Goal: Transaction & Acquisition: Purchase product/service

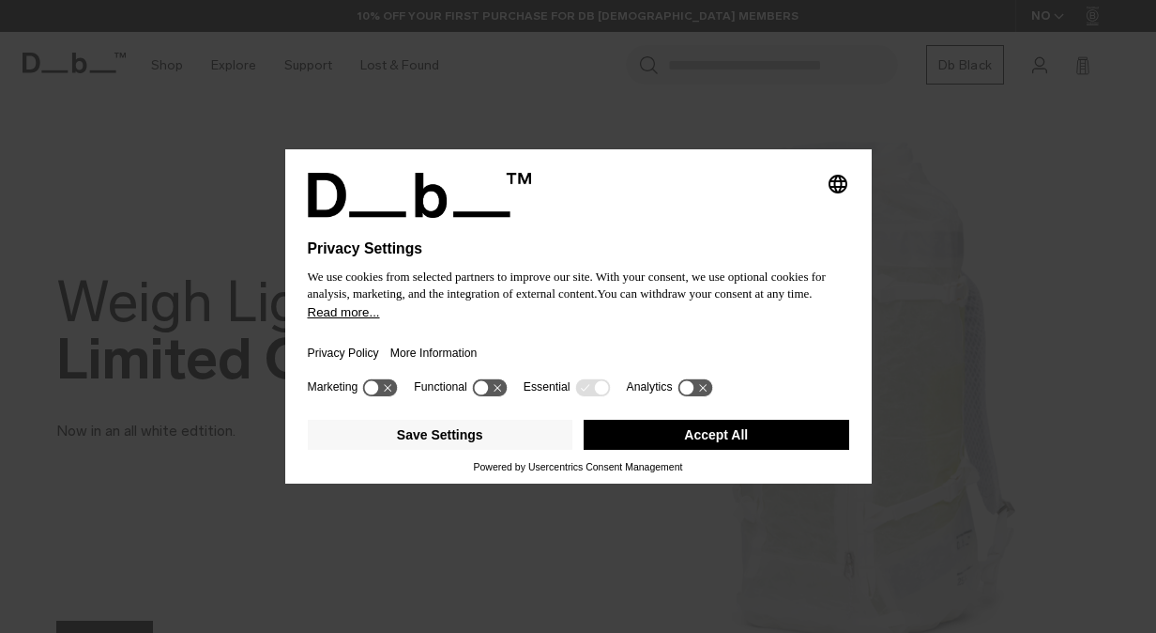
click at [774, 432] on button "Accept All" at bounding box center [717, 435] width 266 height 30
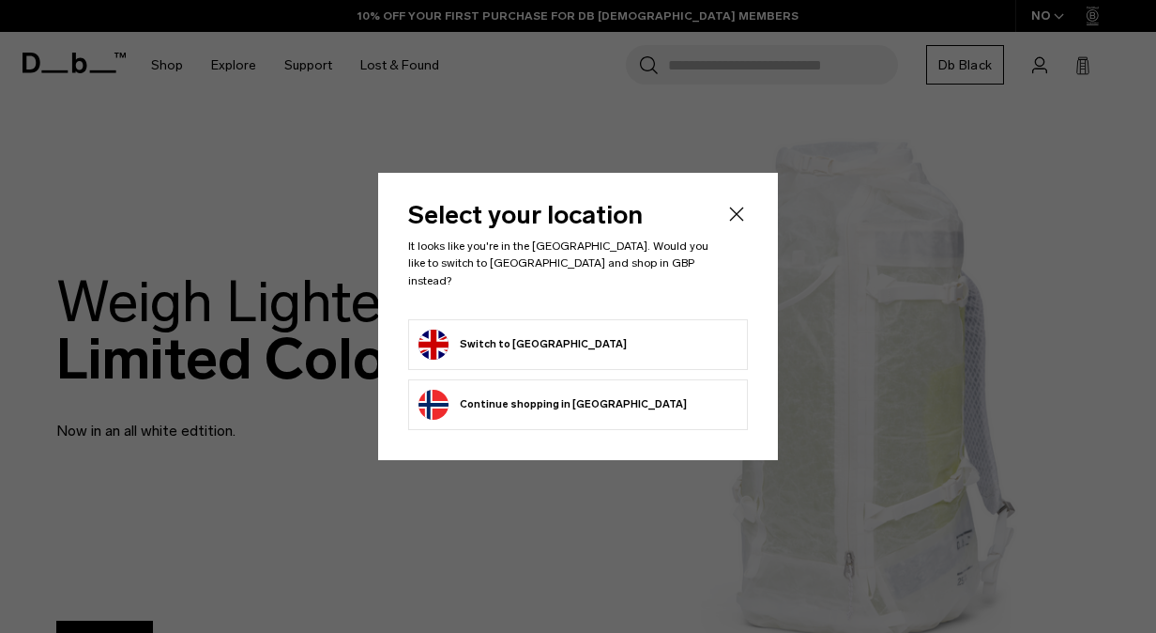
click at [521, 335] on button "Switch to [GEOGRAPHIC_DATA]" at bounding box center [523, 344] width 208 height 30
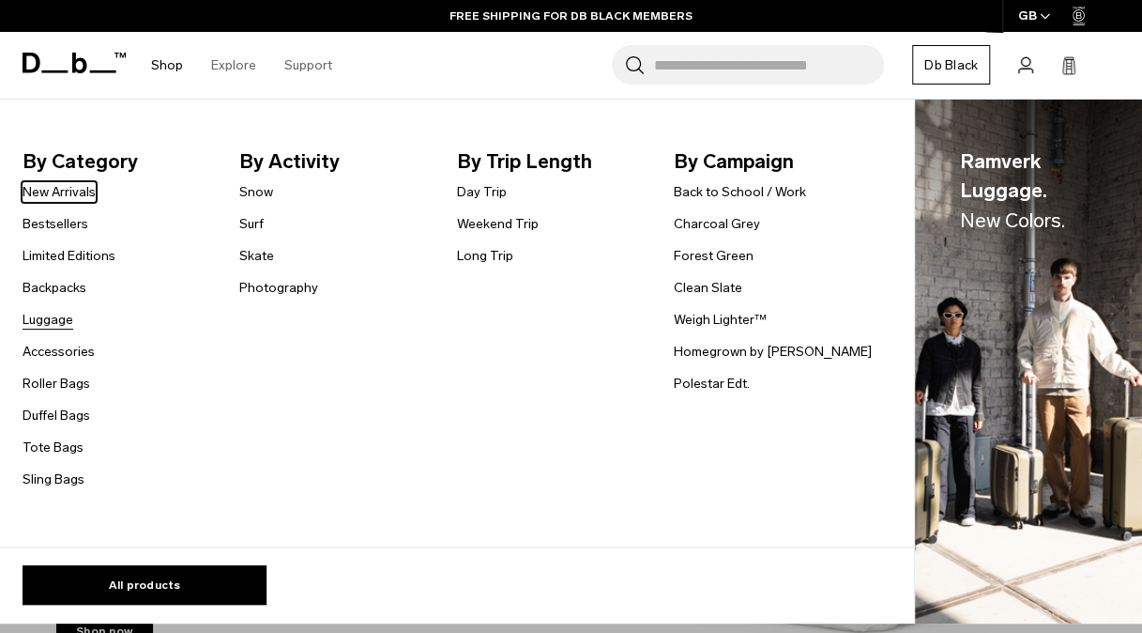
click at [49, 327] on link "Luggage" at bounding box center [48, 320] width 51 height 20
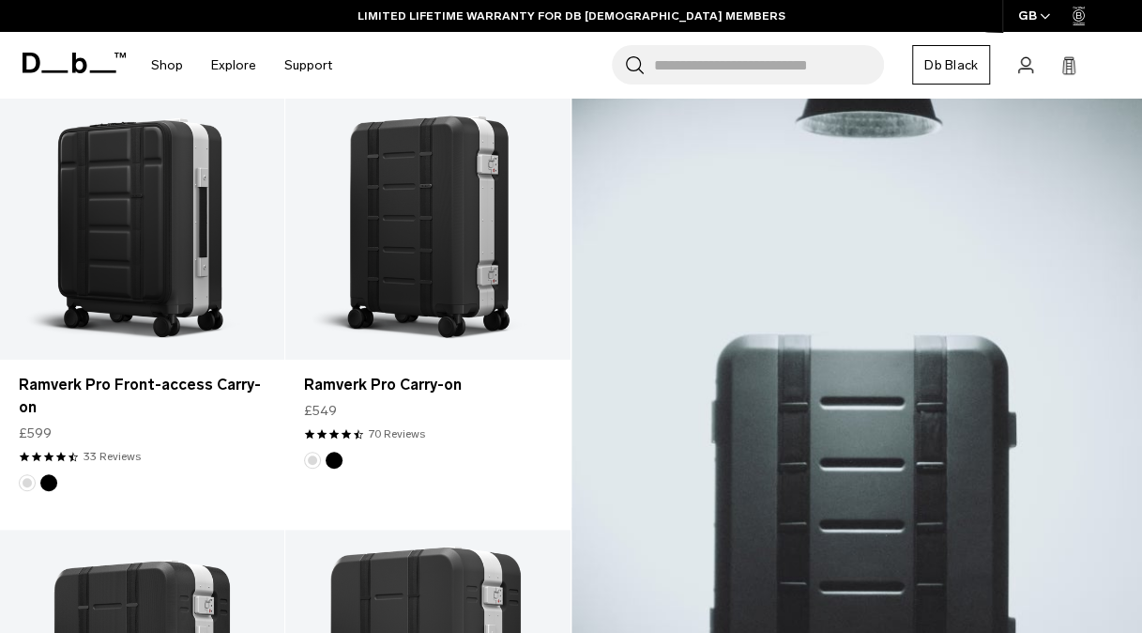
scroll to position [384, 0]
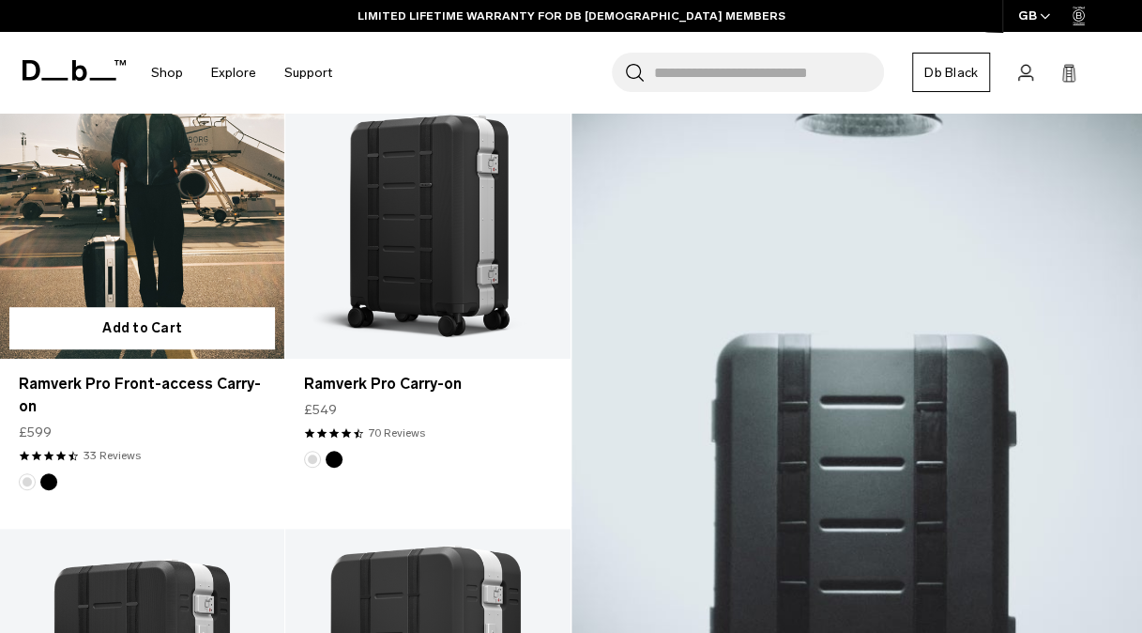
click at [167, 234] on link "Ramverk Pro Front-access Carry-on" at bounding box center [142, 200] width 284 height 316
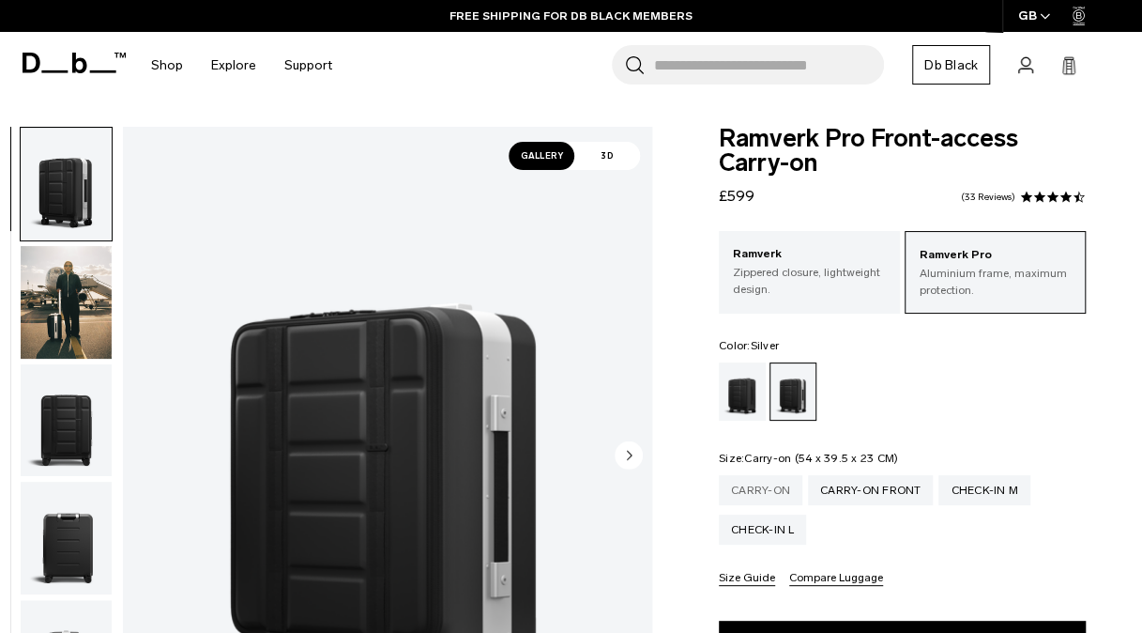
click at [775, 497] on div "Carry-on" at bounding box center [761, 490] width 84 height 30
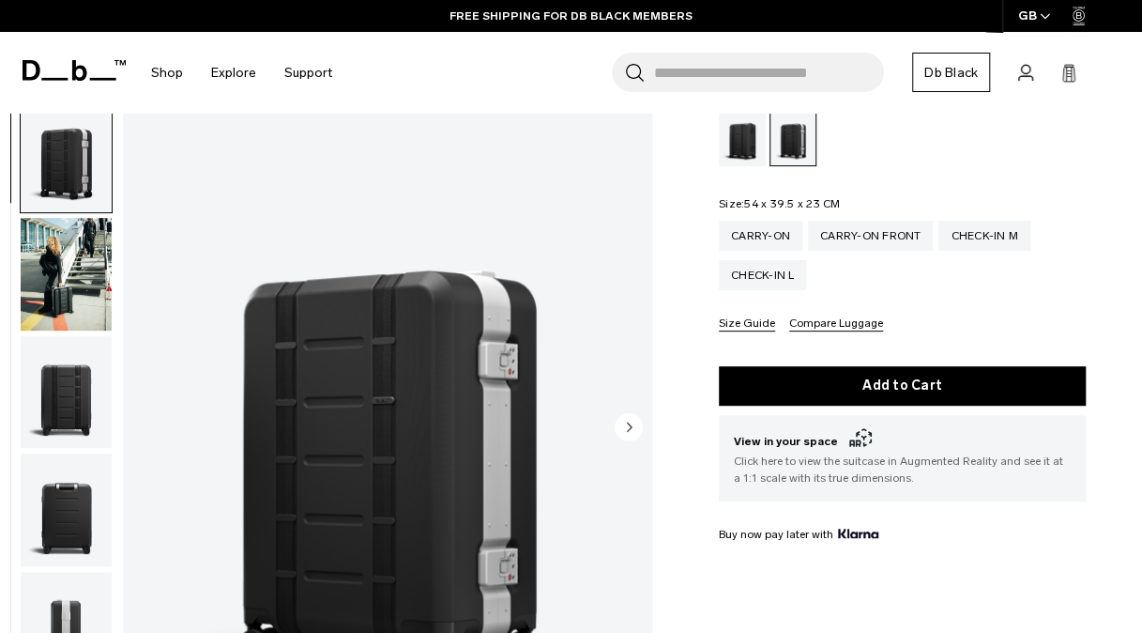
scroll to position [233, 0]
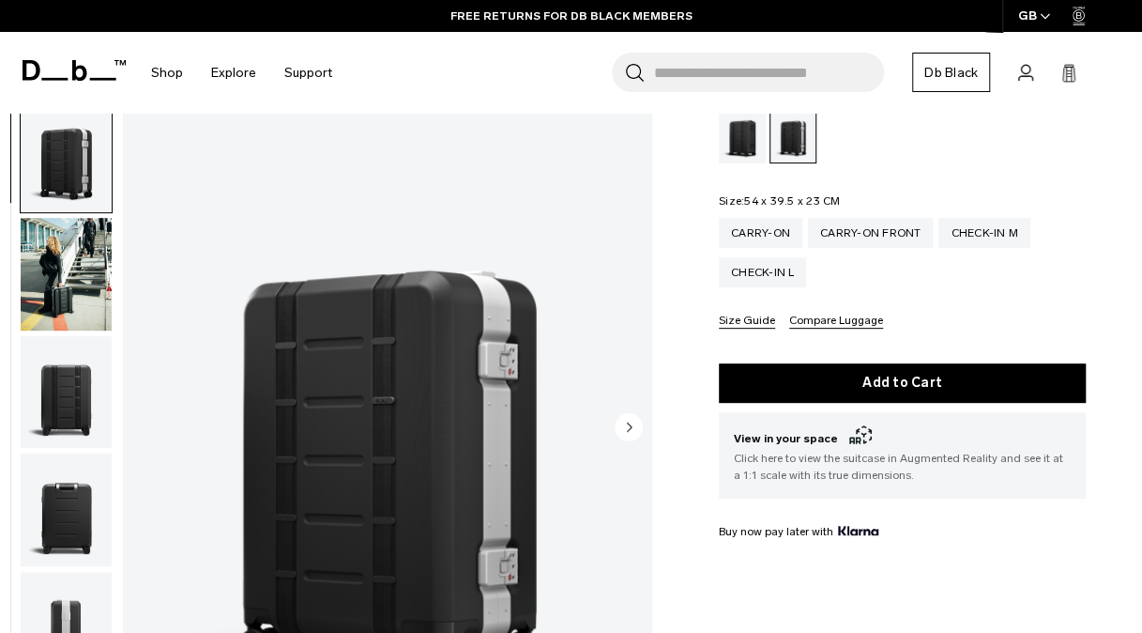
click at [634, 417] on circle "Next slide" at bounding box center [629, 427] width 28 height 28
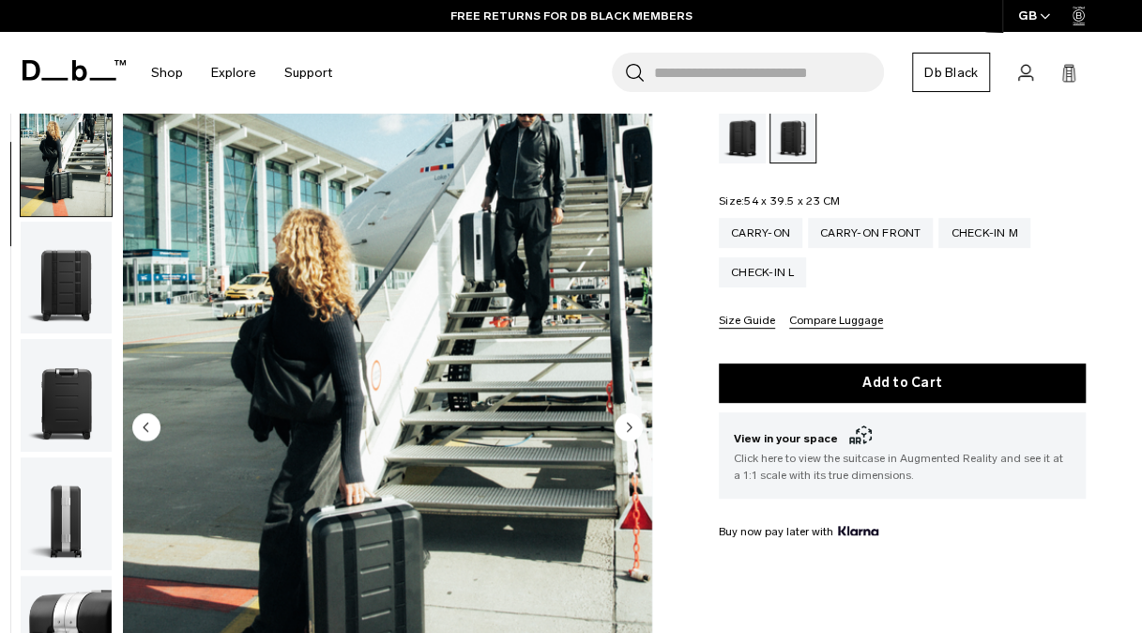
scroll to position [118, 0]
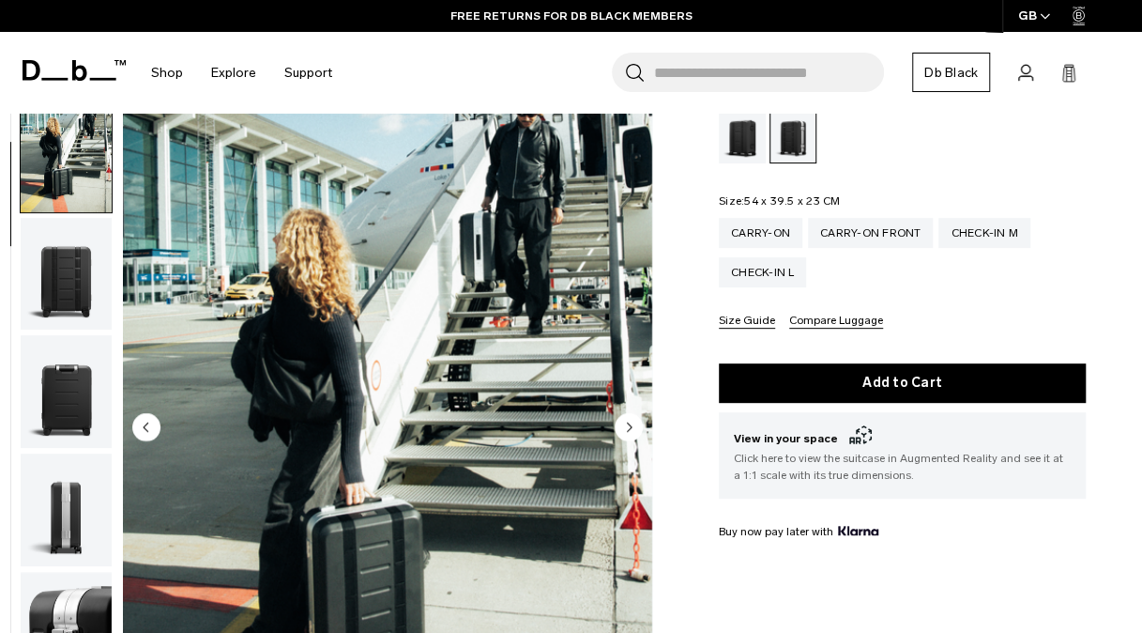
drag, startPoint x: 634, startPoint y: 417, endPoint x: 624, endPoint y: 430, distance: 16.1
click at [624, 430] on circle "Next slide" at bounding box center [629, 427] width 28 height 28
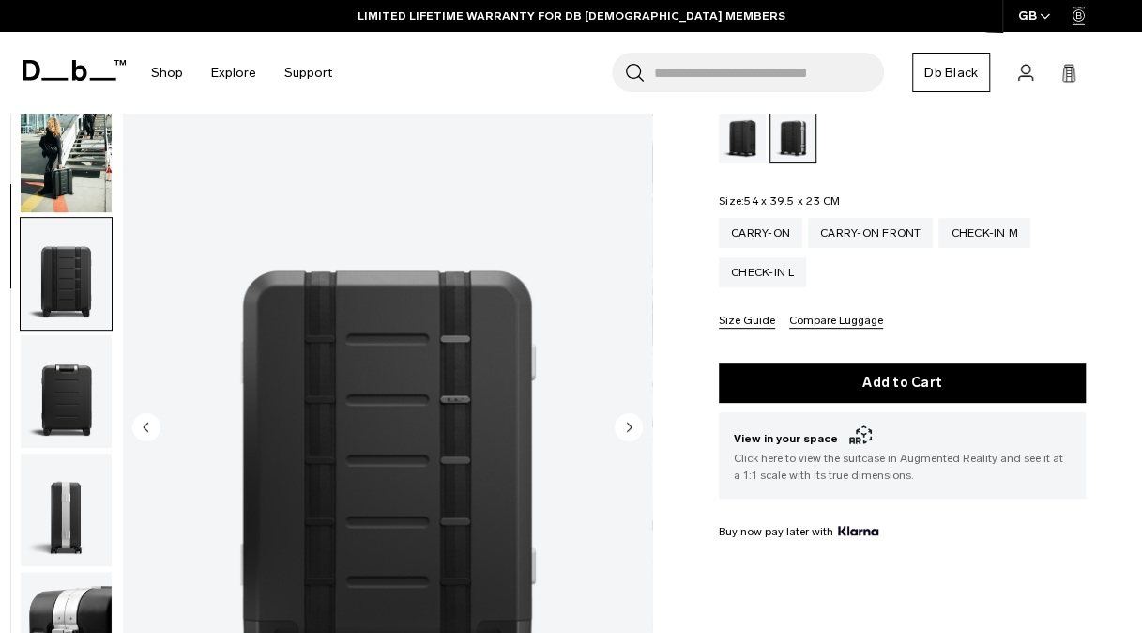
scroll to position [237, 0]
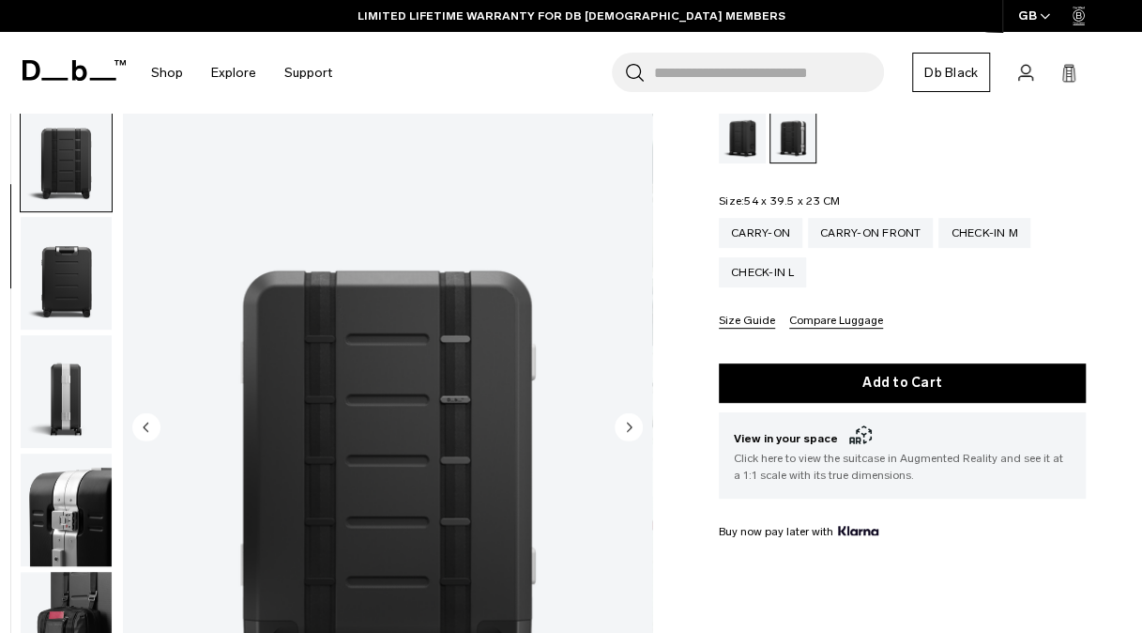
click at [624, 430] on circle "Next slide" at bounding box center [629, 427] width 28 height 28
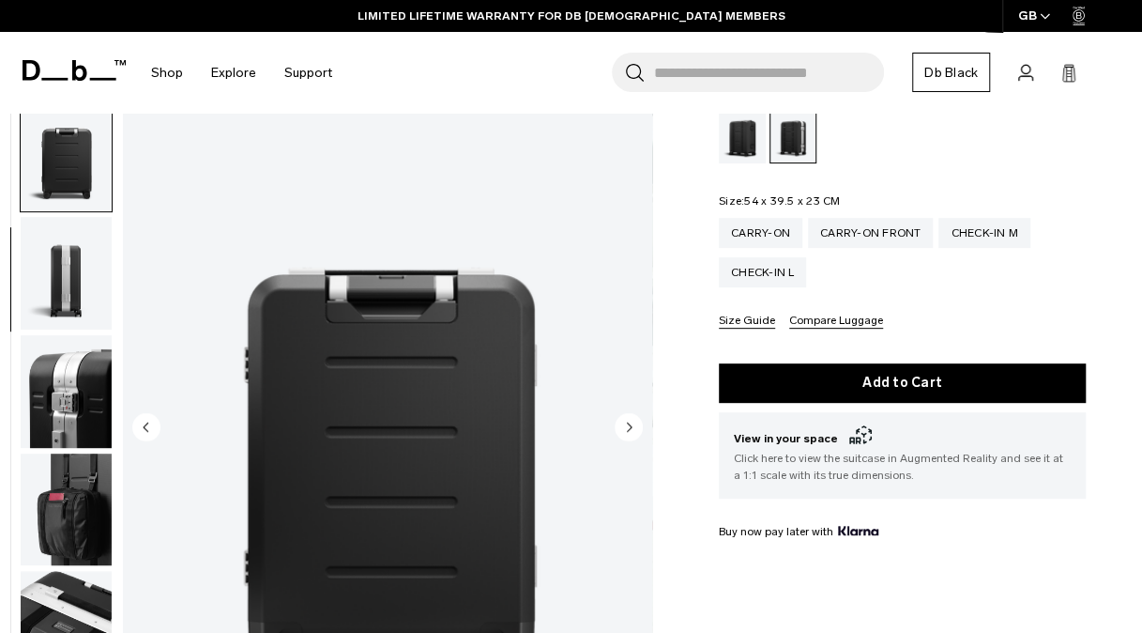
click at [621, 430] on circle "Next slide" at bounding box center [629, 427] width 28 height 28
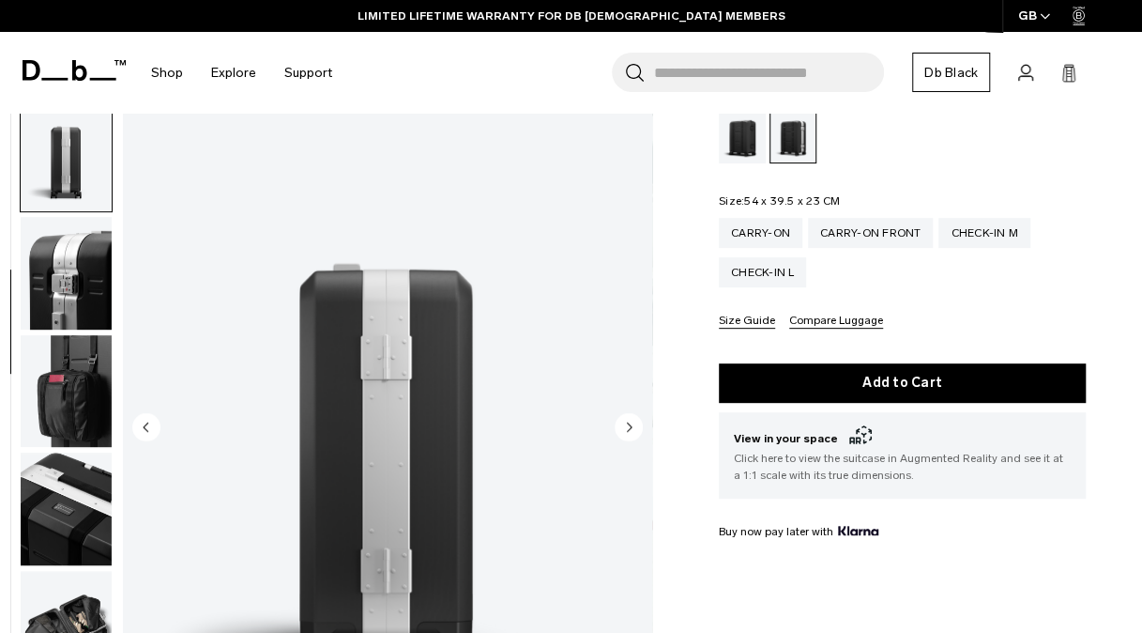
click at [621, 430] on circle "Next slide" at bounding box center [629, 427] width 28 height 28
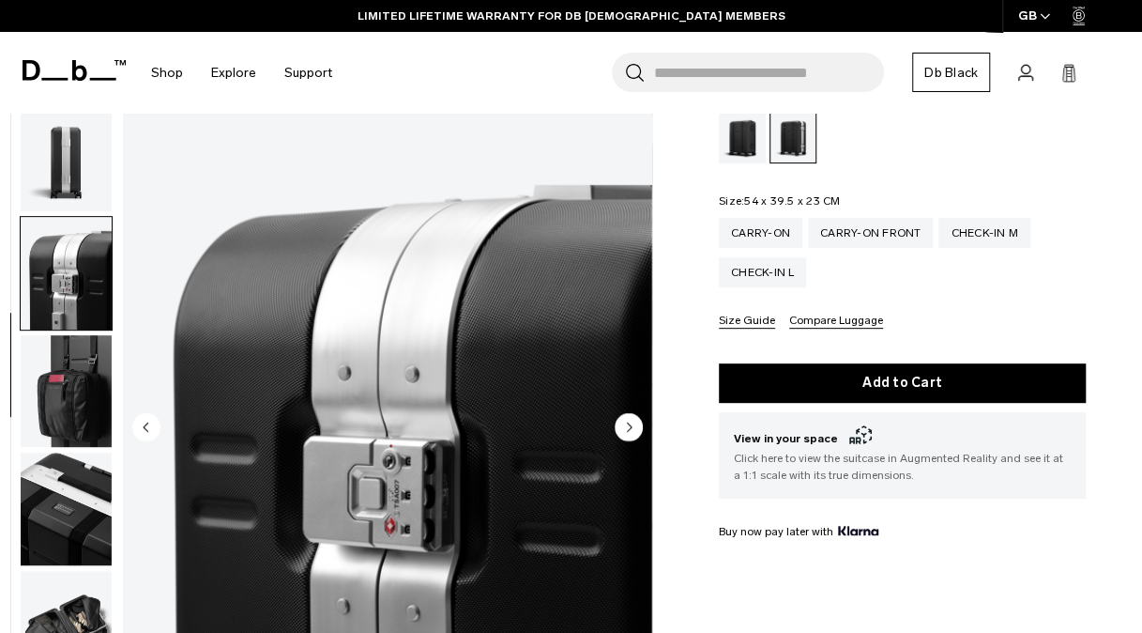
scroll to position [591, 0]
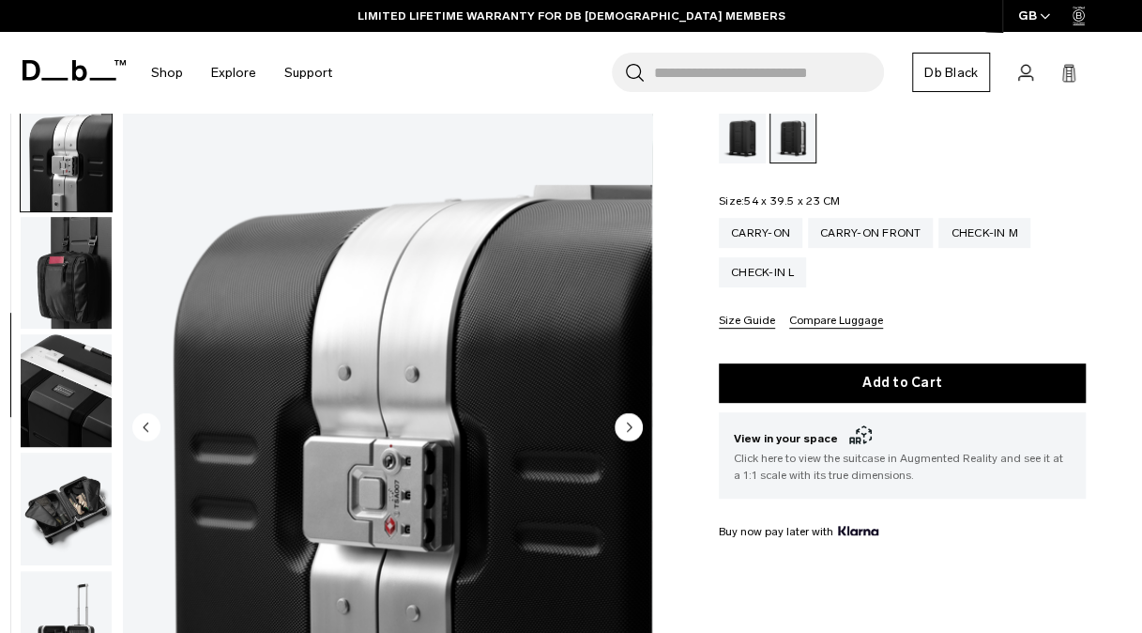
click at [621, 430] on circle "Next slide" at bounding box center [629, 427] width 28 height 28
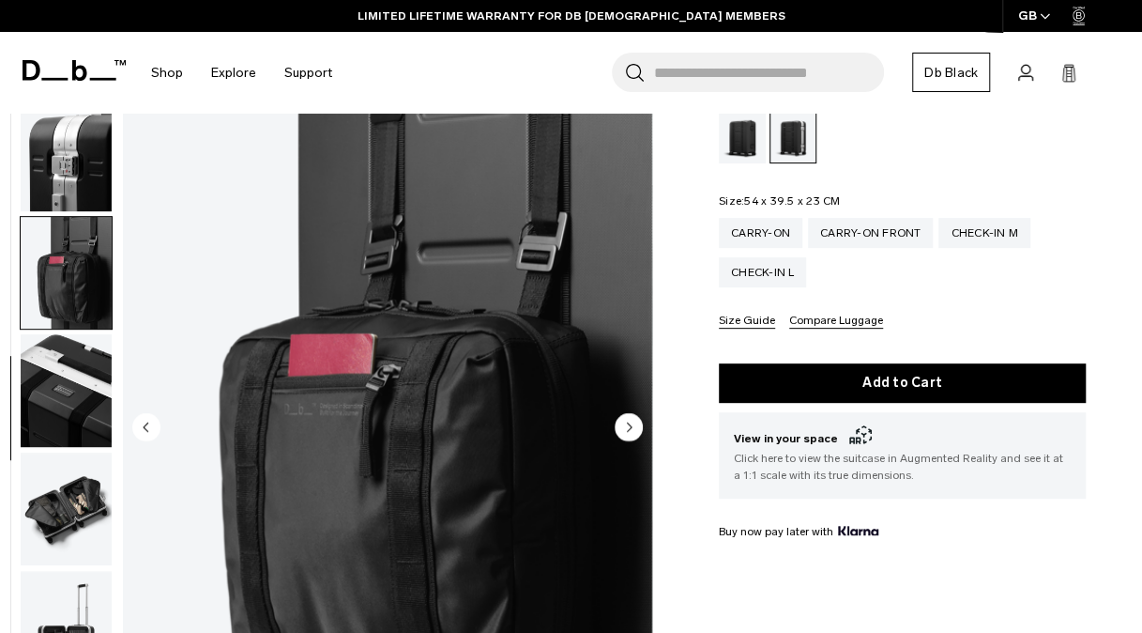
scroll to position [710, 0]
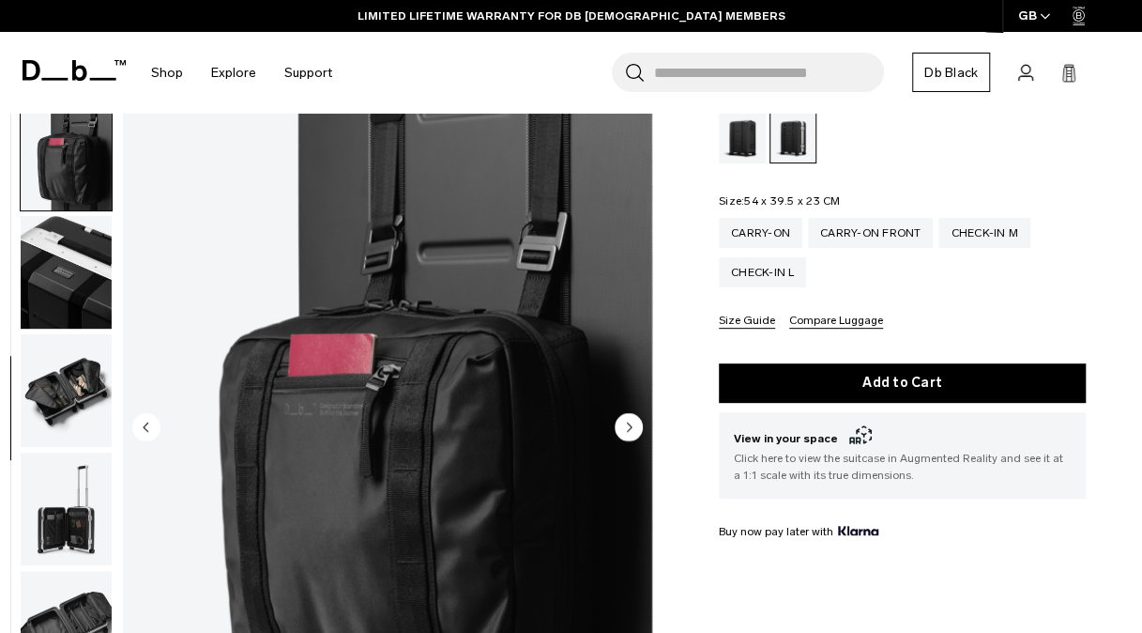
click at [620, 429] on circle "Next slide" at bounding box center [629, 427] width 28 height 28
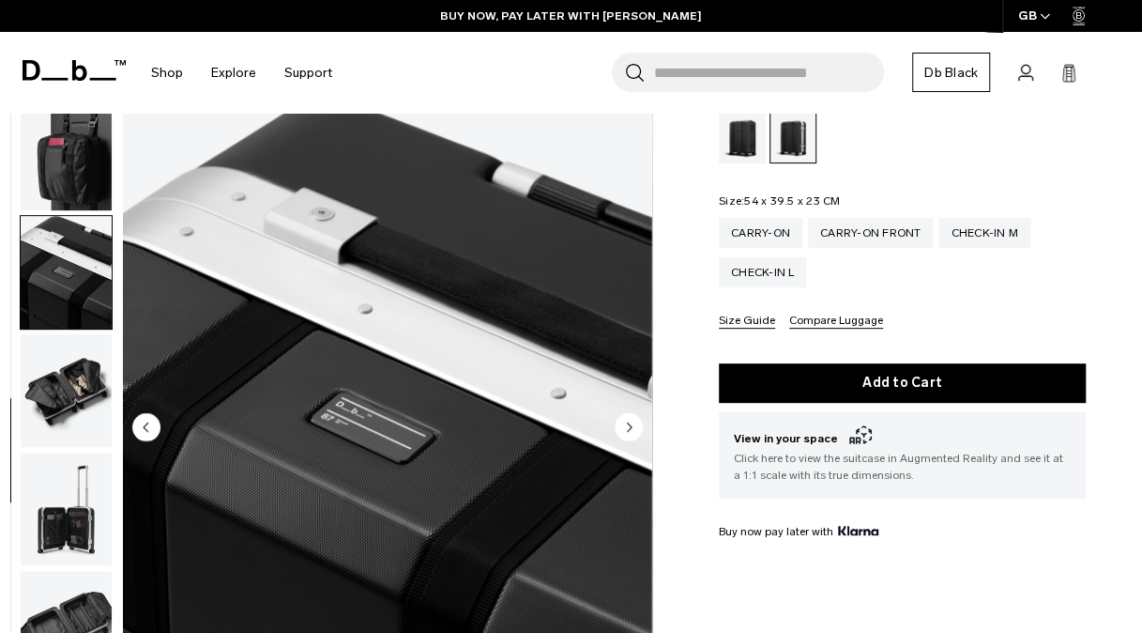
scroll to position [828, 0]
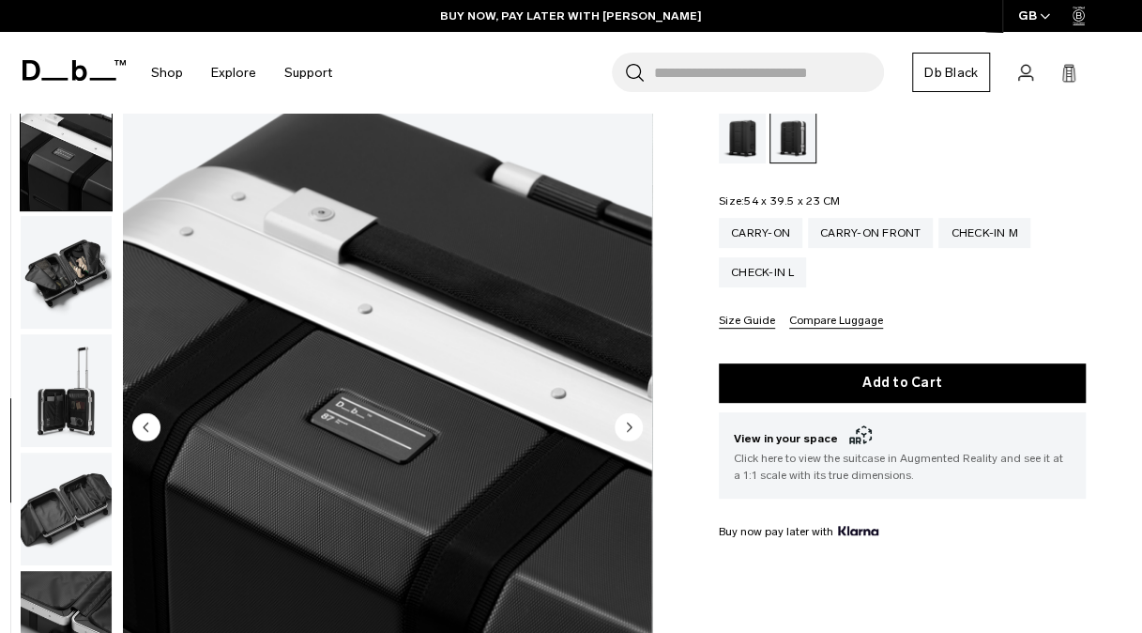
click at [620, 429] on circle "Next slide" at bounding box center [629, 427] width 28 height 28
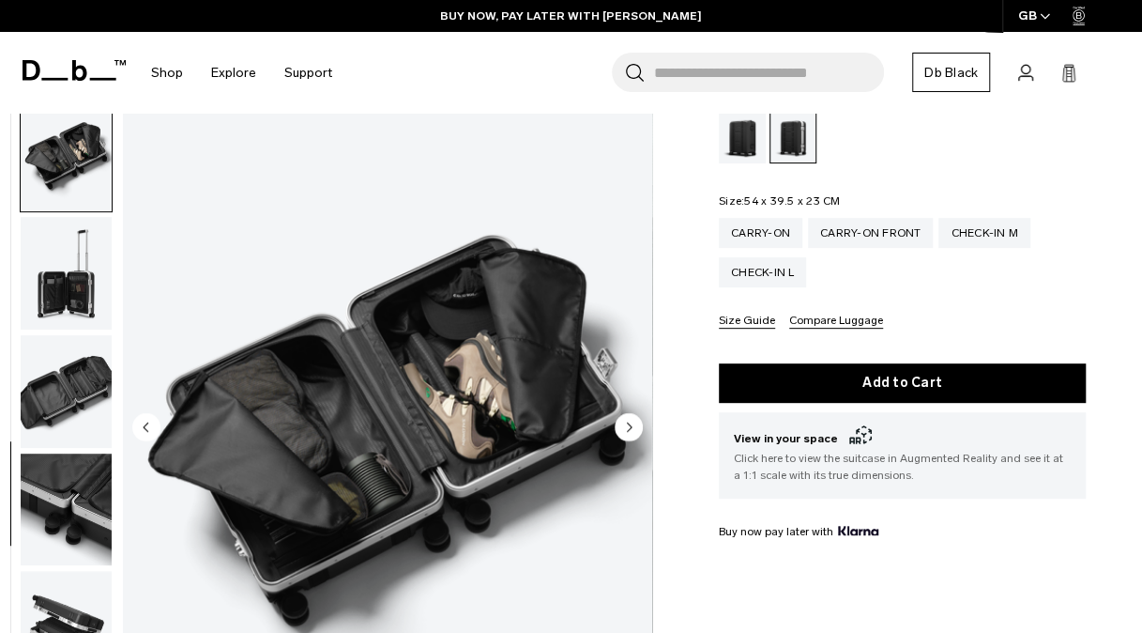
scroll to position [946, 0]
click at [620, 429] on circle "Next slide" at bounding box center [629, 427] width 28 height 28
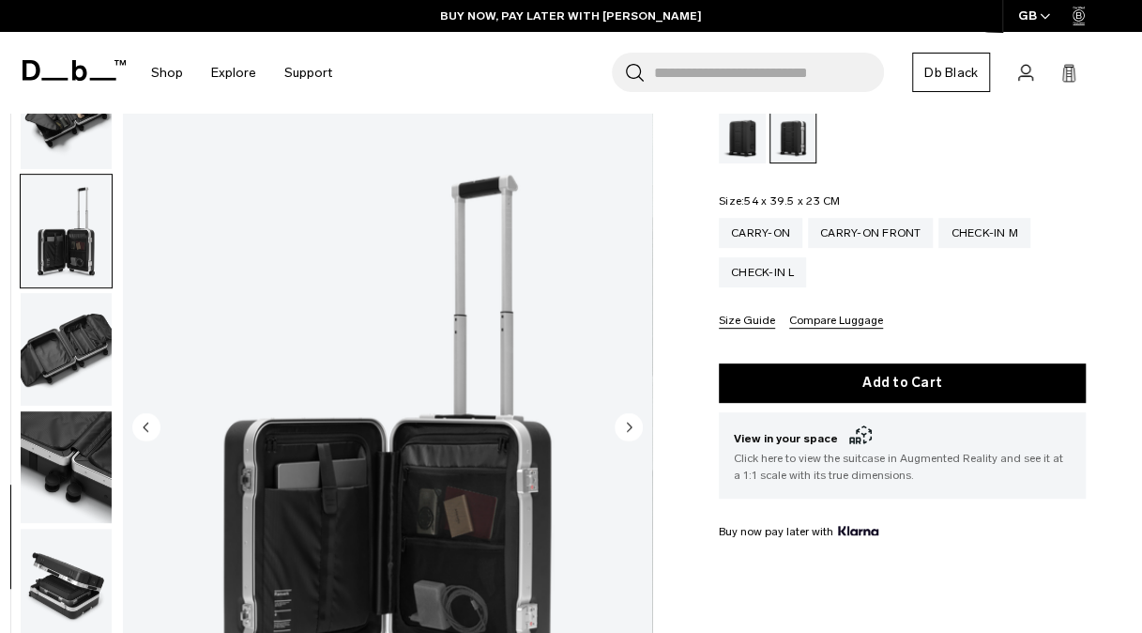
scroll to position [989, 0]
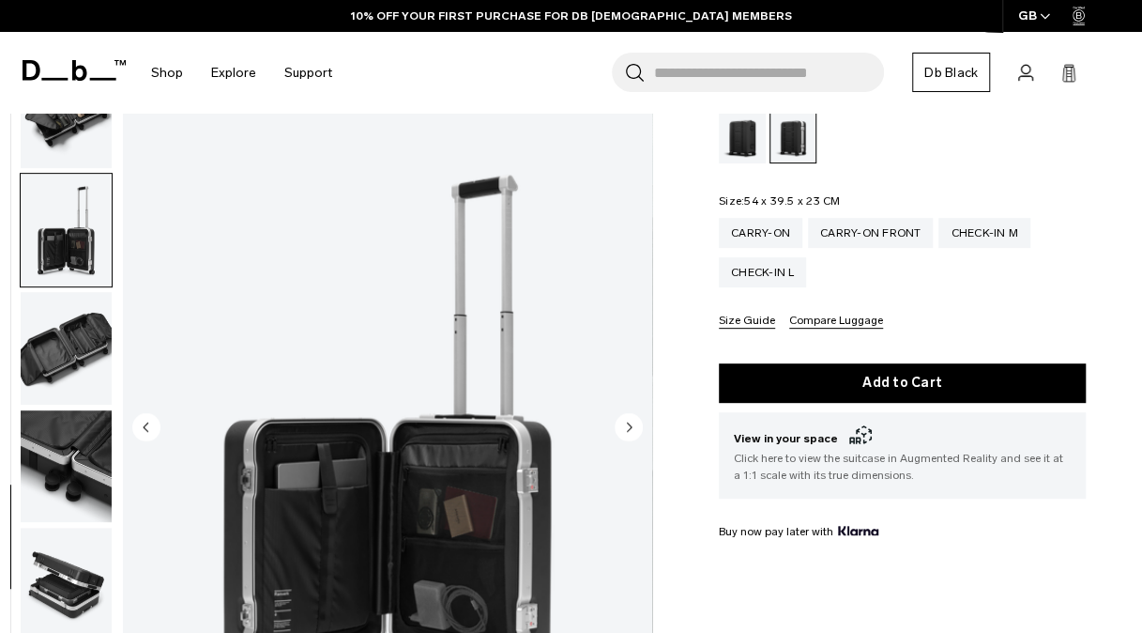
click at [620, 429] on circle "Next slide" at bounding box center [629, 427] width 28 height 28
